Goal: Transaction & Acquisition: Download file/media

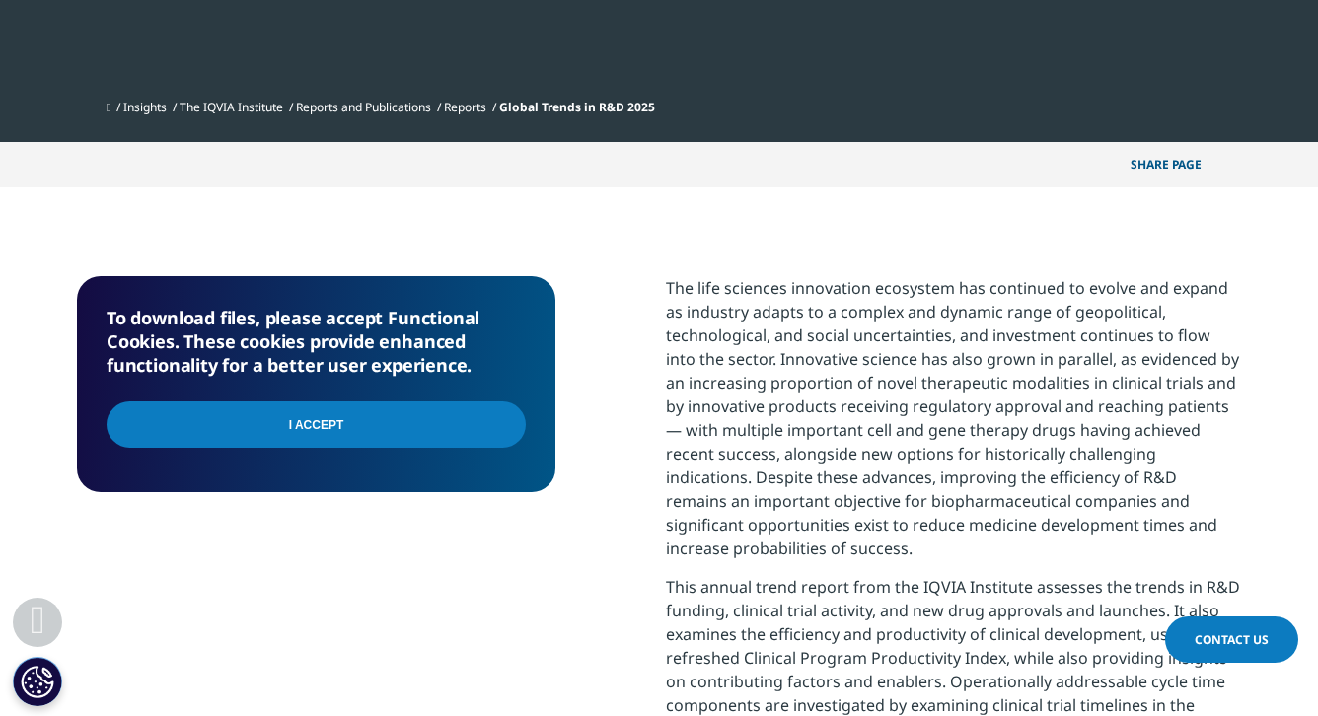
scroll to position [586, 0]
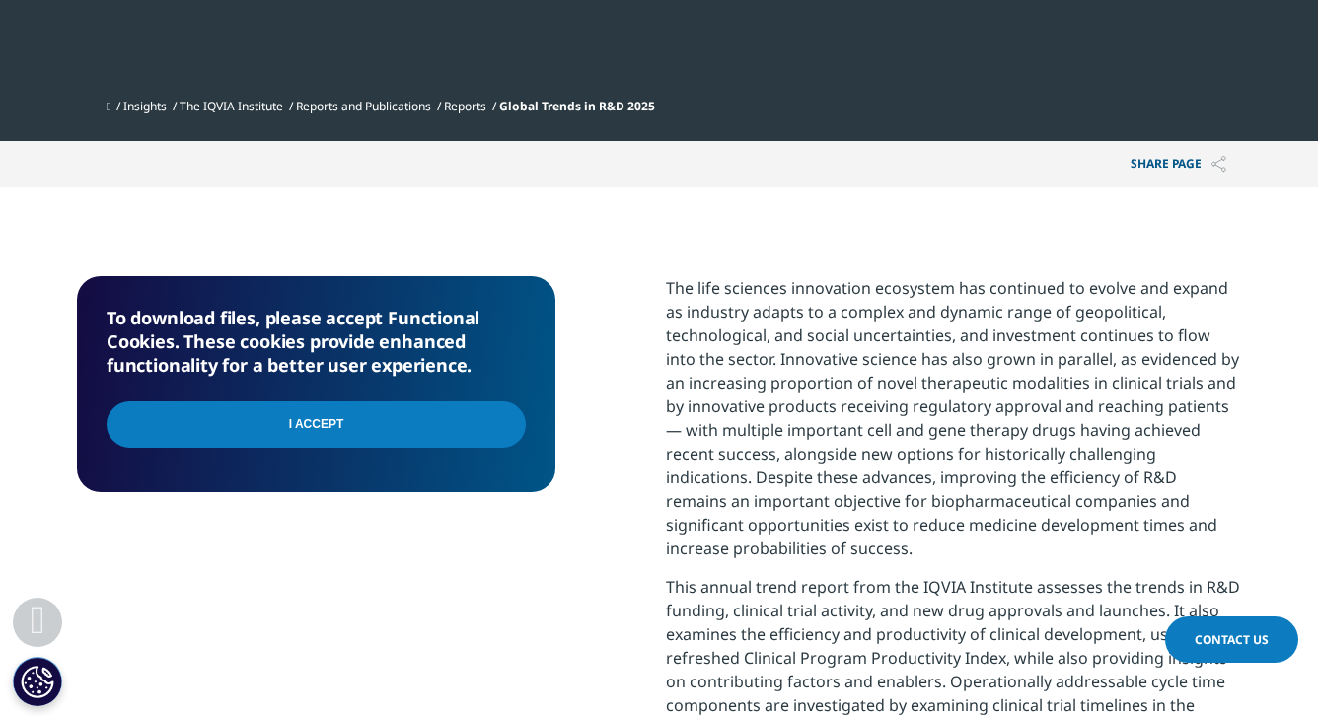
click at [249, 429] on input "I Accept" at bounding box center [316, 424] width 419 height 46
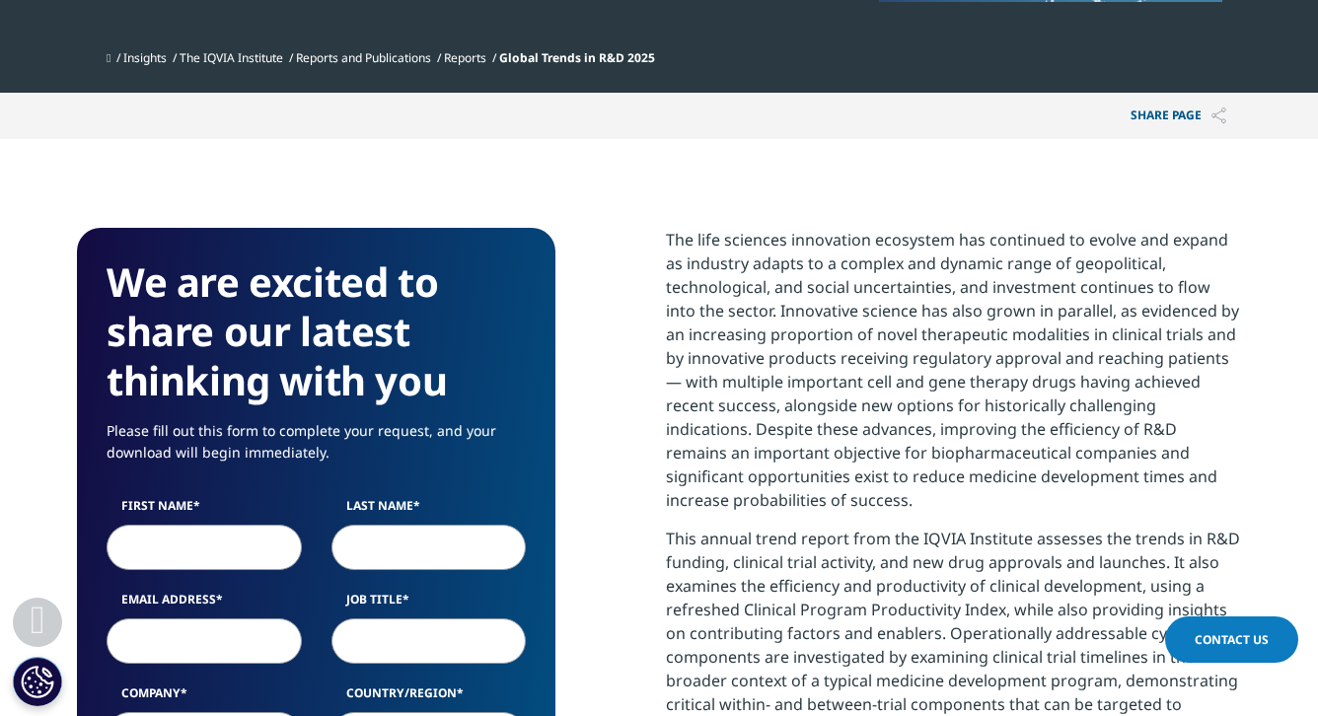
scroll to position [631, 0]
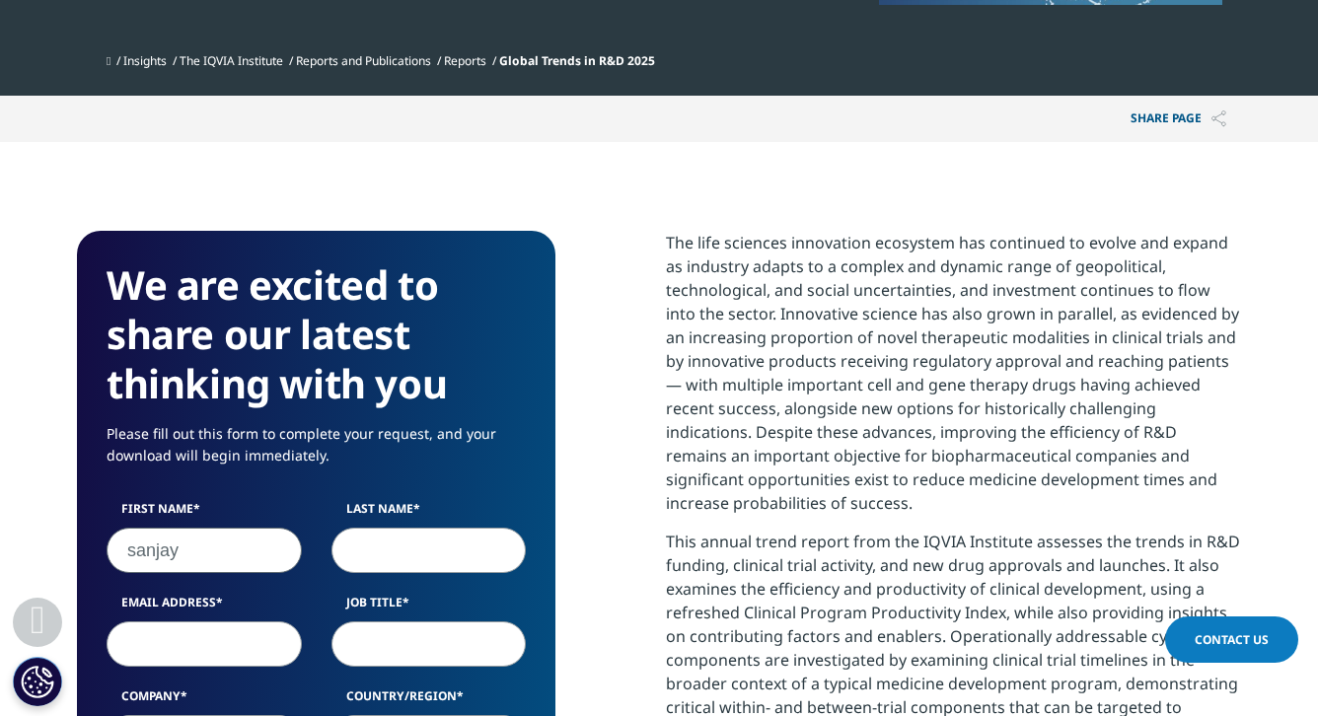
type input "sanjay"
type input "[PERSON_NAME]"
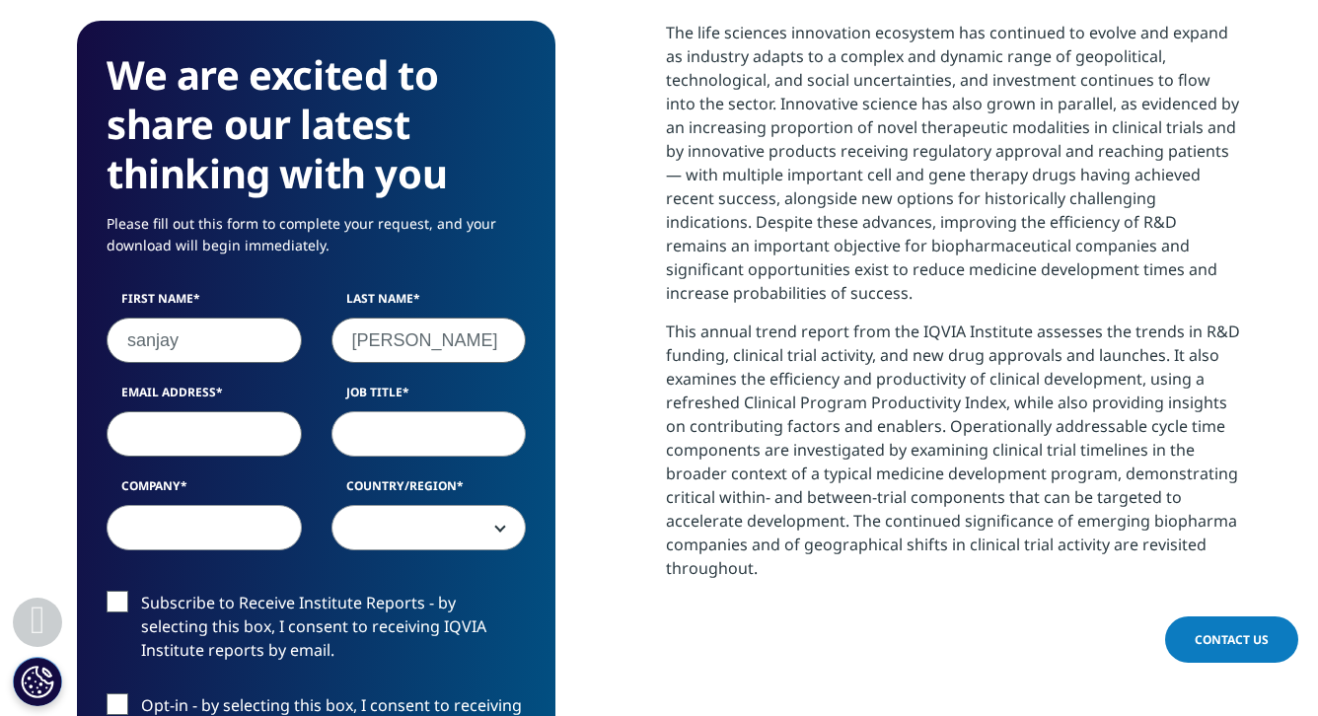
scroll to position [848, 0]
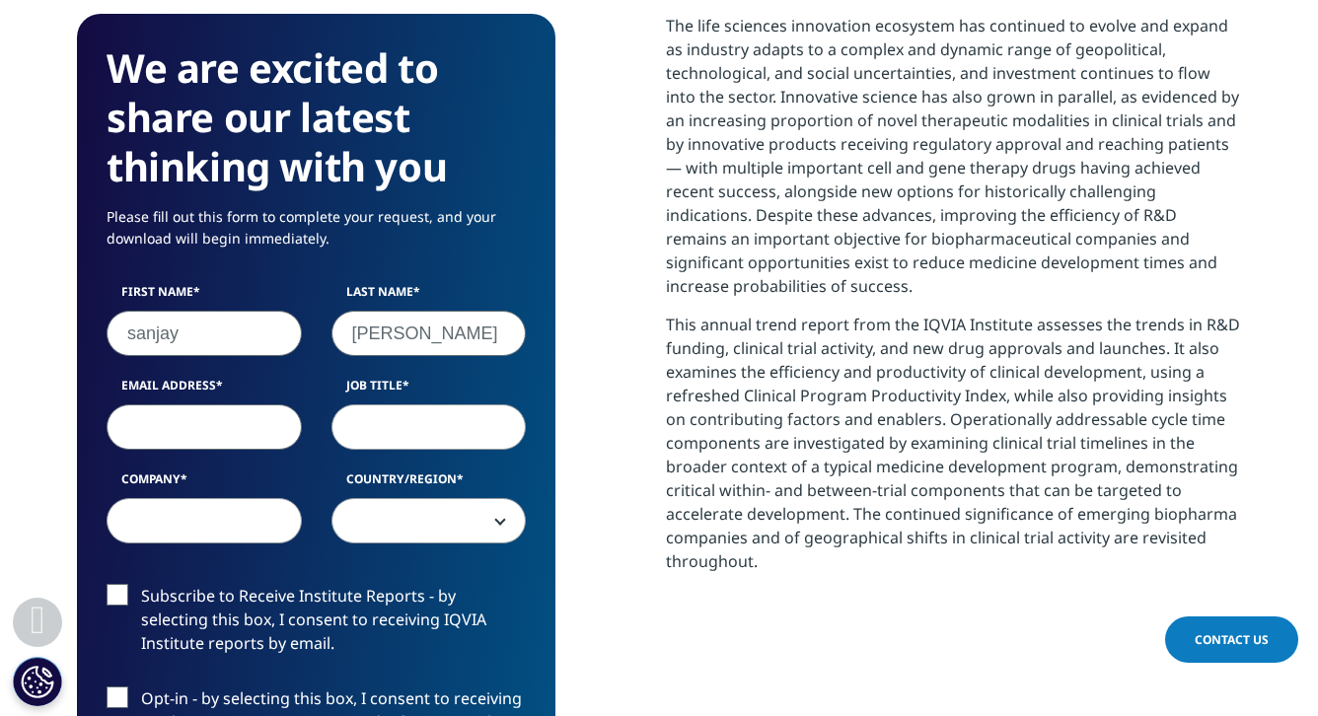
click at [147, 432] on input "Email Address" at bounding box center [204, 426] width 195 height 45
type input "[EMAIL_ADDRESS][DOMAIN_NAME]"
type input "Principal"
type input "EY"
click at [413, 524] on span at bounding box center [428, 521] width 193 height 45
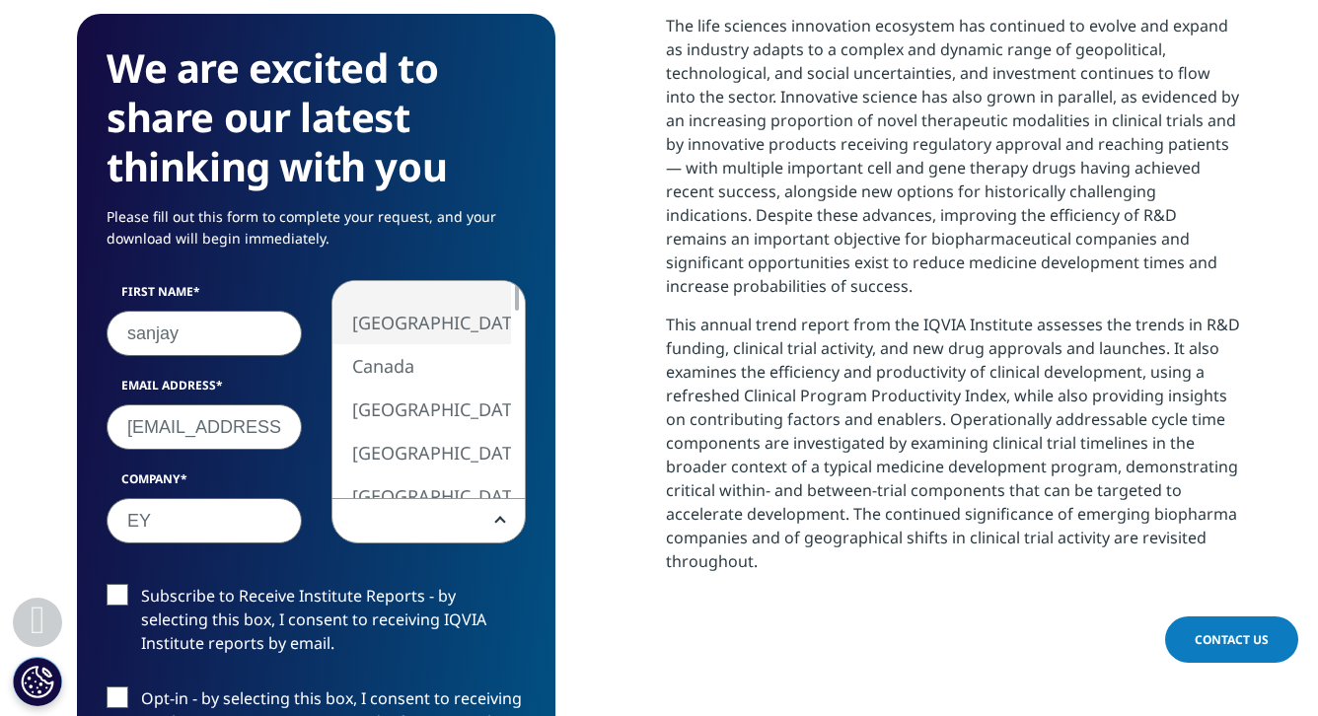
select select "[GEOGRAPHIC_DATA]"
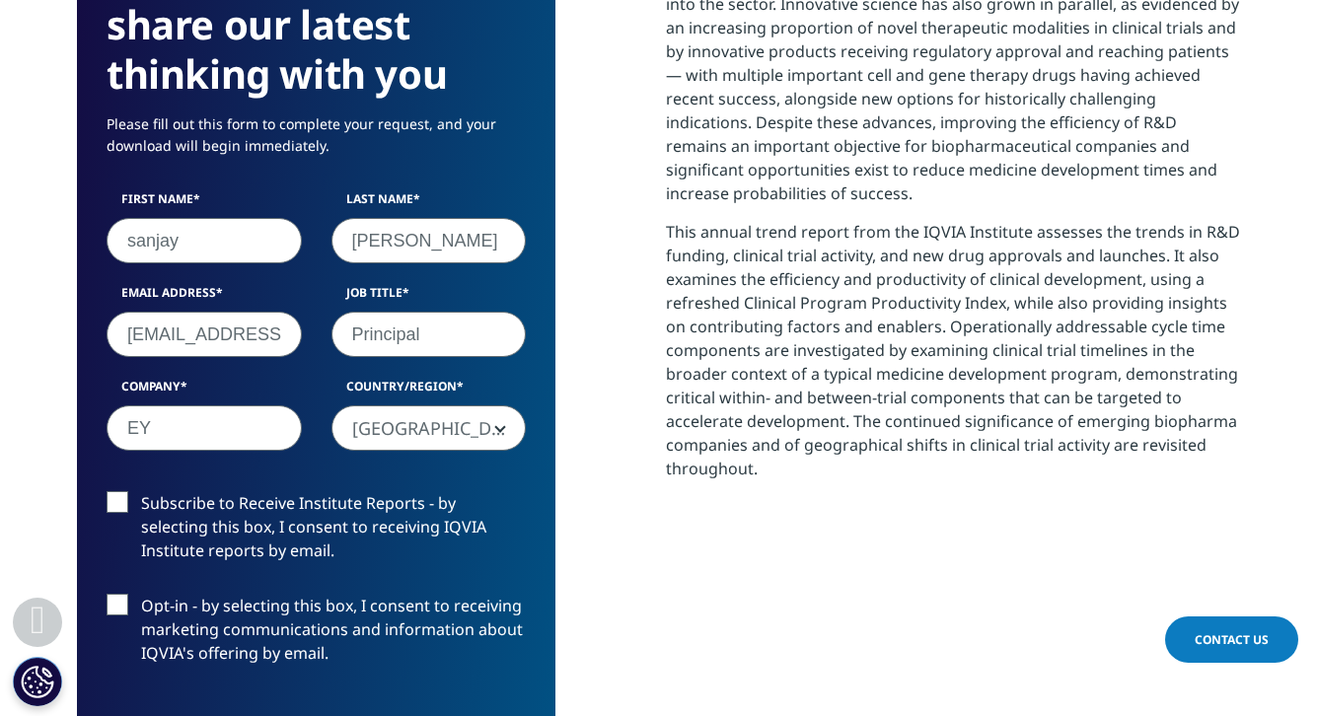
scroll to position [947, 0]
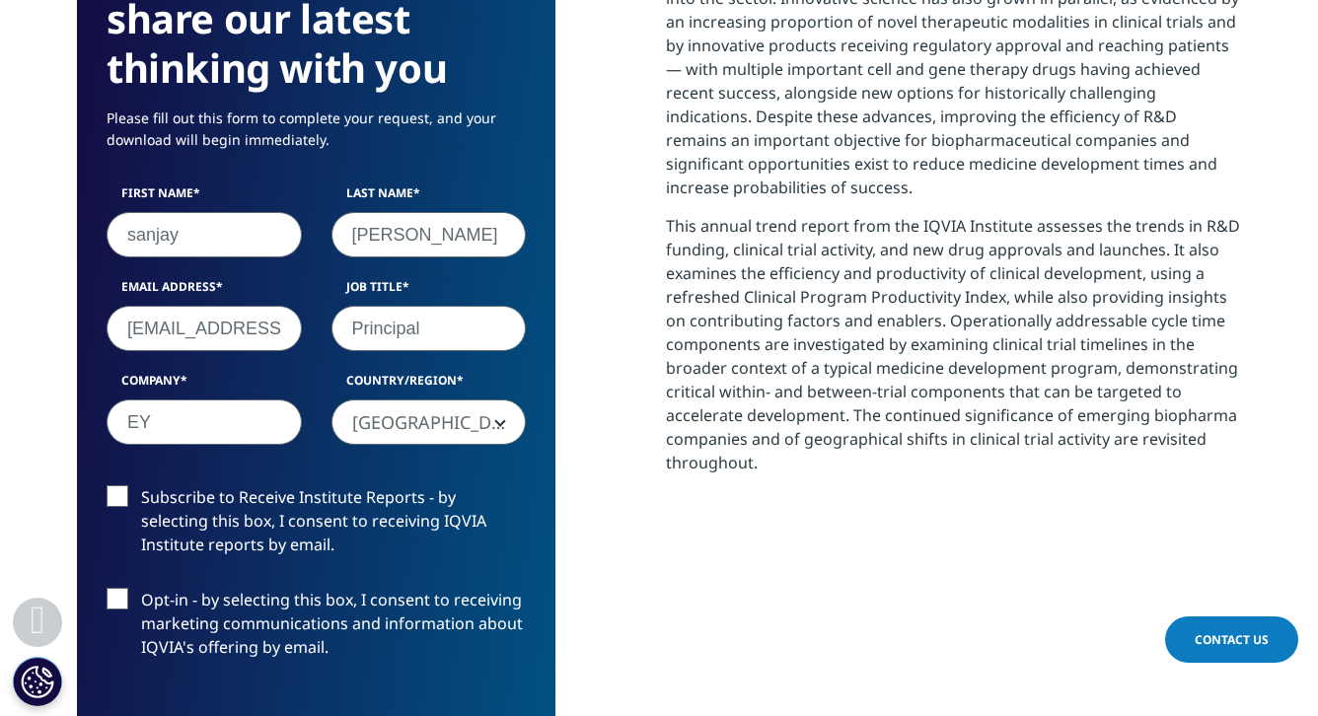
click at [124, 603] on label "Opt-in - by selecting this box, I consent to receiving marketing communications…" at bounding box center [316, 629] width 419 height 82
click at [141, 588] on input "Opt-in - by selecting this box, I consent to receiving marketing communications…" at bounding box center [141, 588] width 0 height 0
click at [123, 493] on label "Subscribe to Receive Institute Reports - by selecting this box, I consent to re…" at bounding box center [316, 526] width 419 height 82
click at [141, 485] on input "Subscribe to Receive Institute Reports - by selecting this box, I consent to re…" at bounding box center [141, 485] width 0 height 0
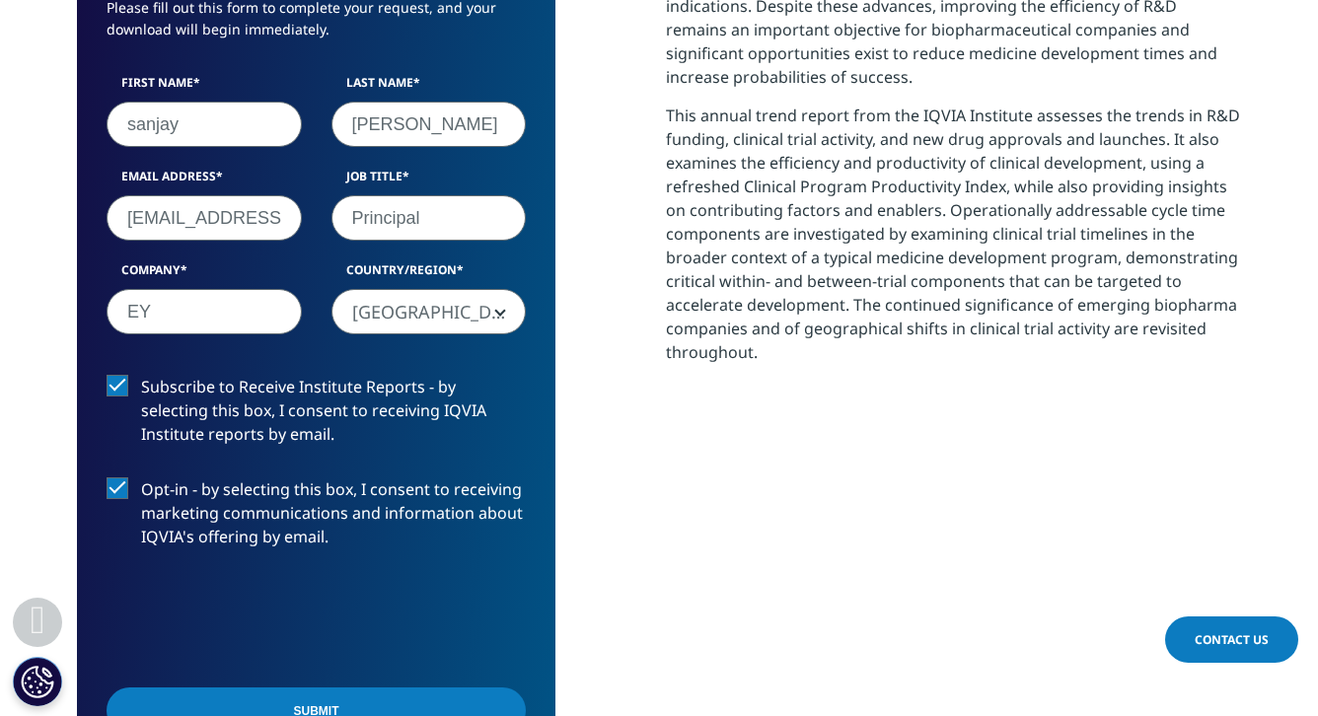
scroll to position [1093, 0]
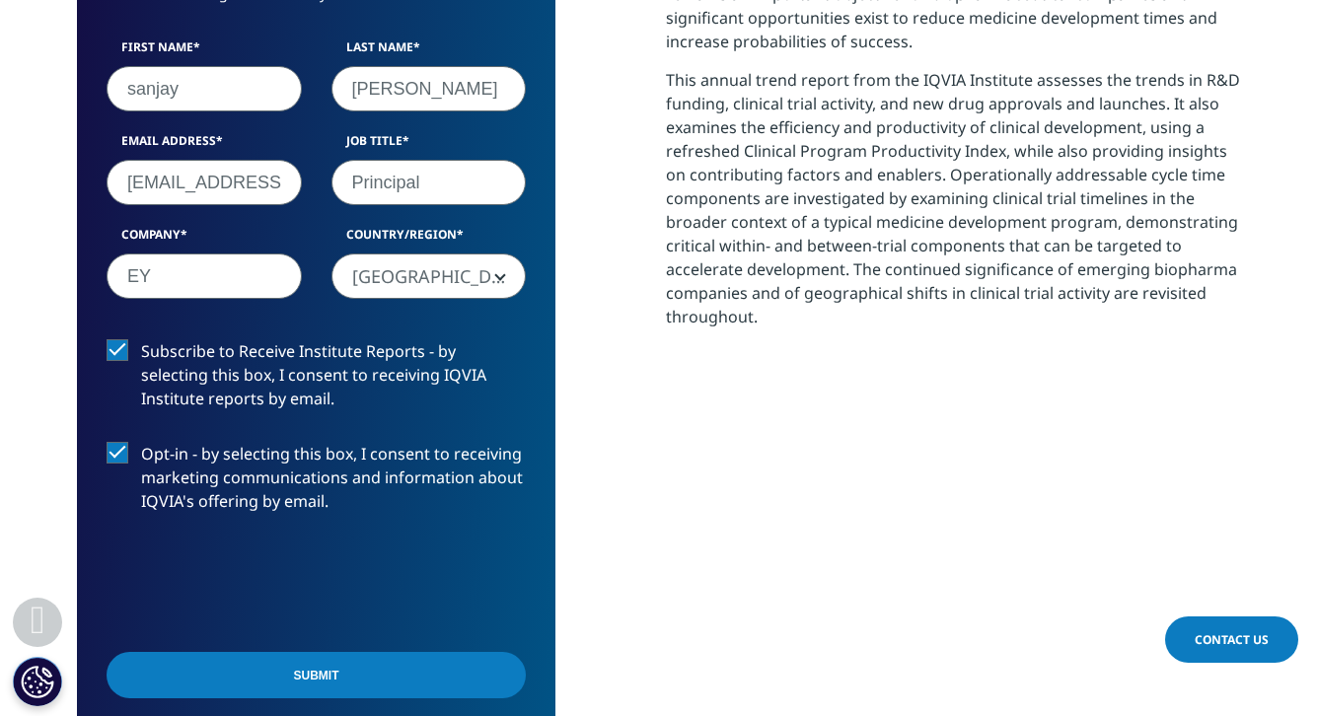
click at [123, 455] on label "Opt-in - by selecting this box, I consent to receiving marketing communications…" at bounding box center [316, 483] width 419 height 82
click at [141, 442] on input "Opt-in - by selecting this box, I consent to receiving marketing communications…" at bounding box center [141, 442] width 0 height 0
click at [265, 683] on input "Submit" at bounding box center [316, 675] width 419 height 46
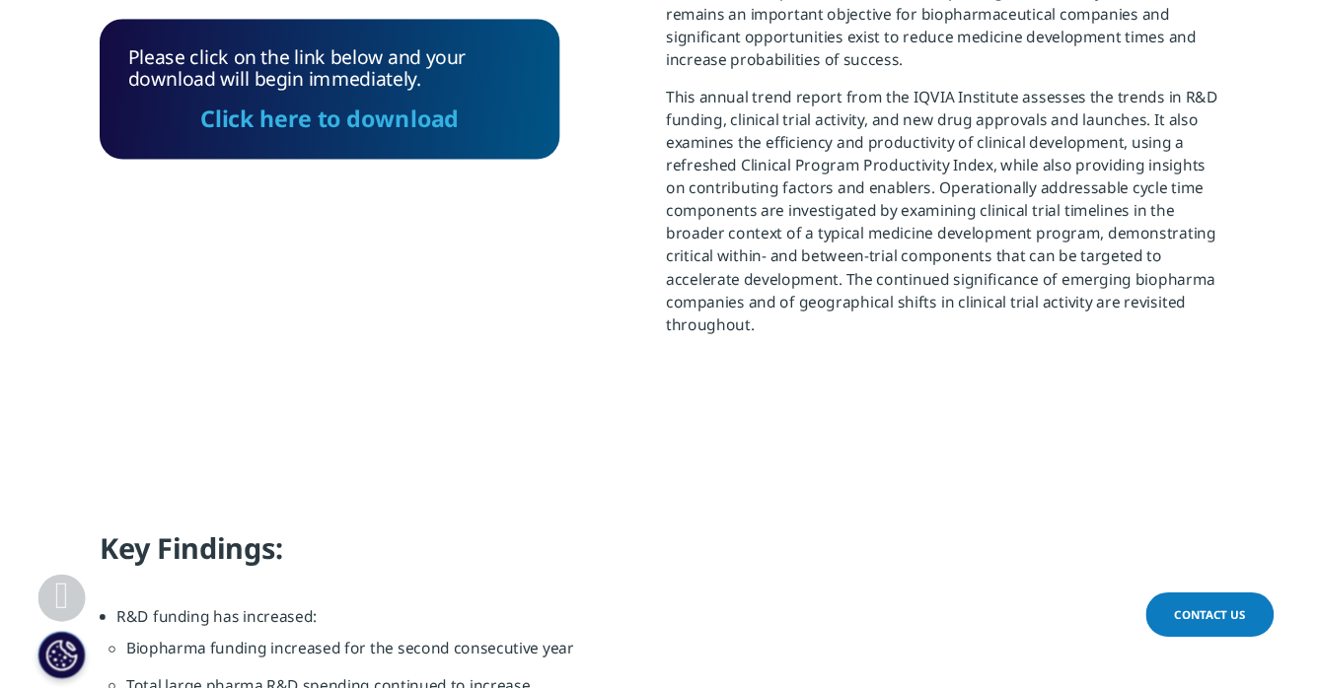
scroll to position [1073, 0]
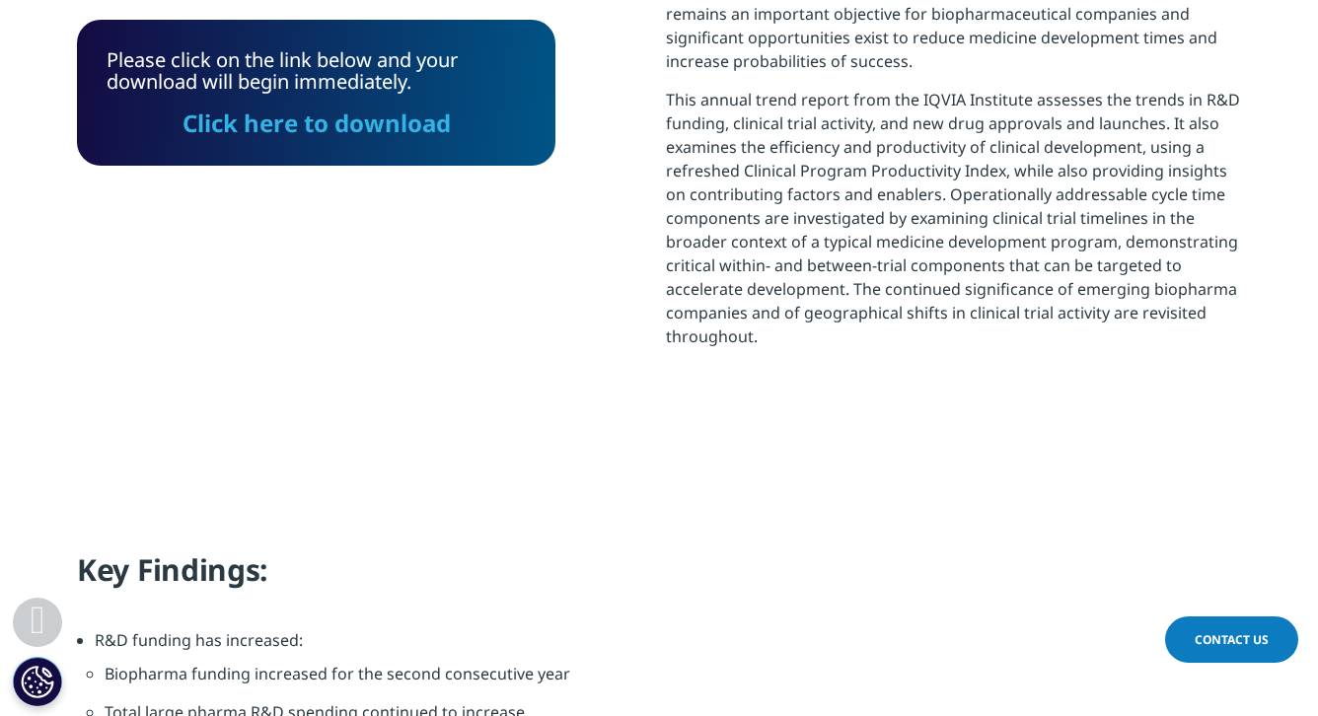
click at [312, 130] on link "Click here to download" at bounding box center [316, 123] width 268 height 33
